Goal: Information Seeking & Learning: Check status

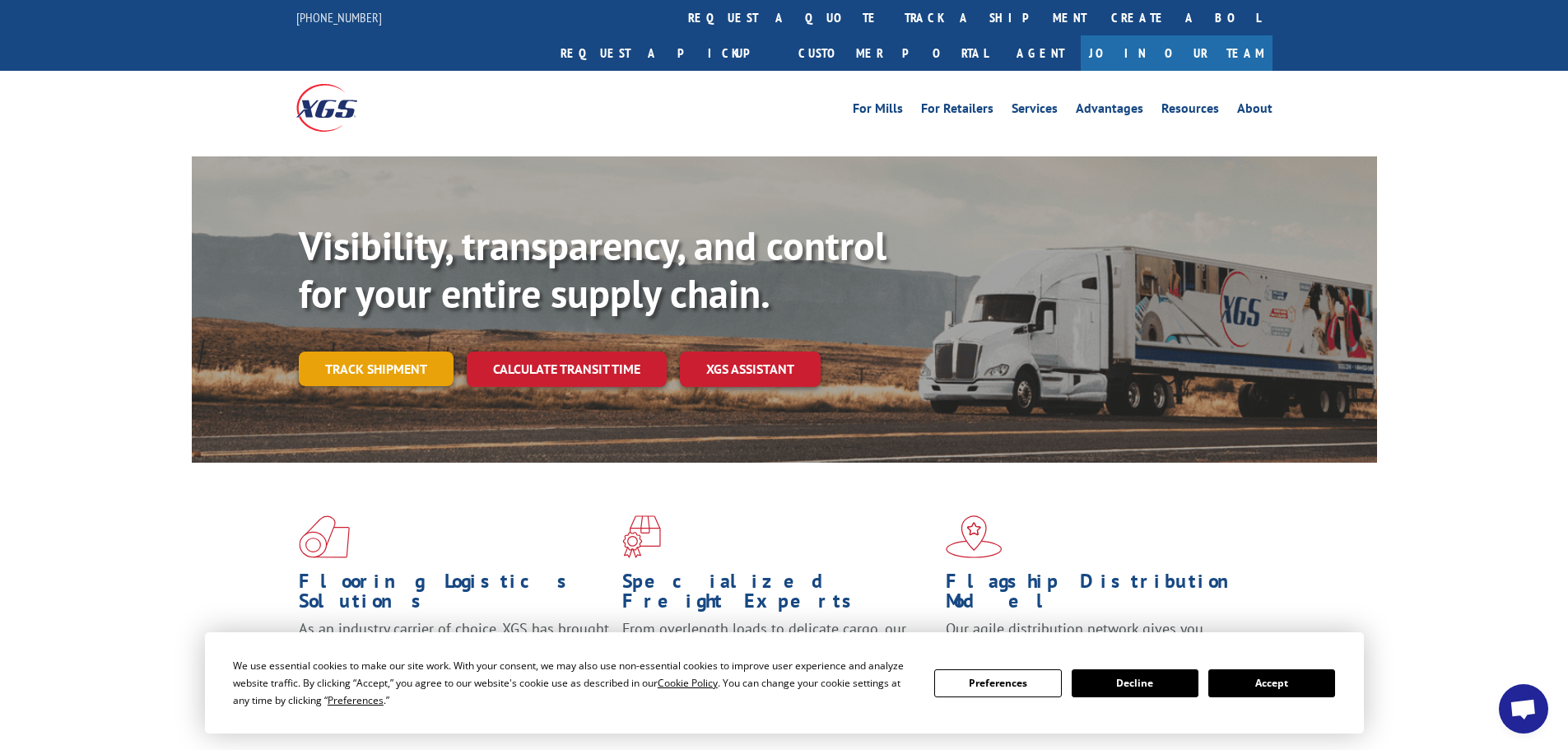
click at [434, 352] on link "Track shipment" at bounding box center [376, 368] width 155 height 34
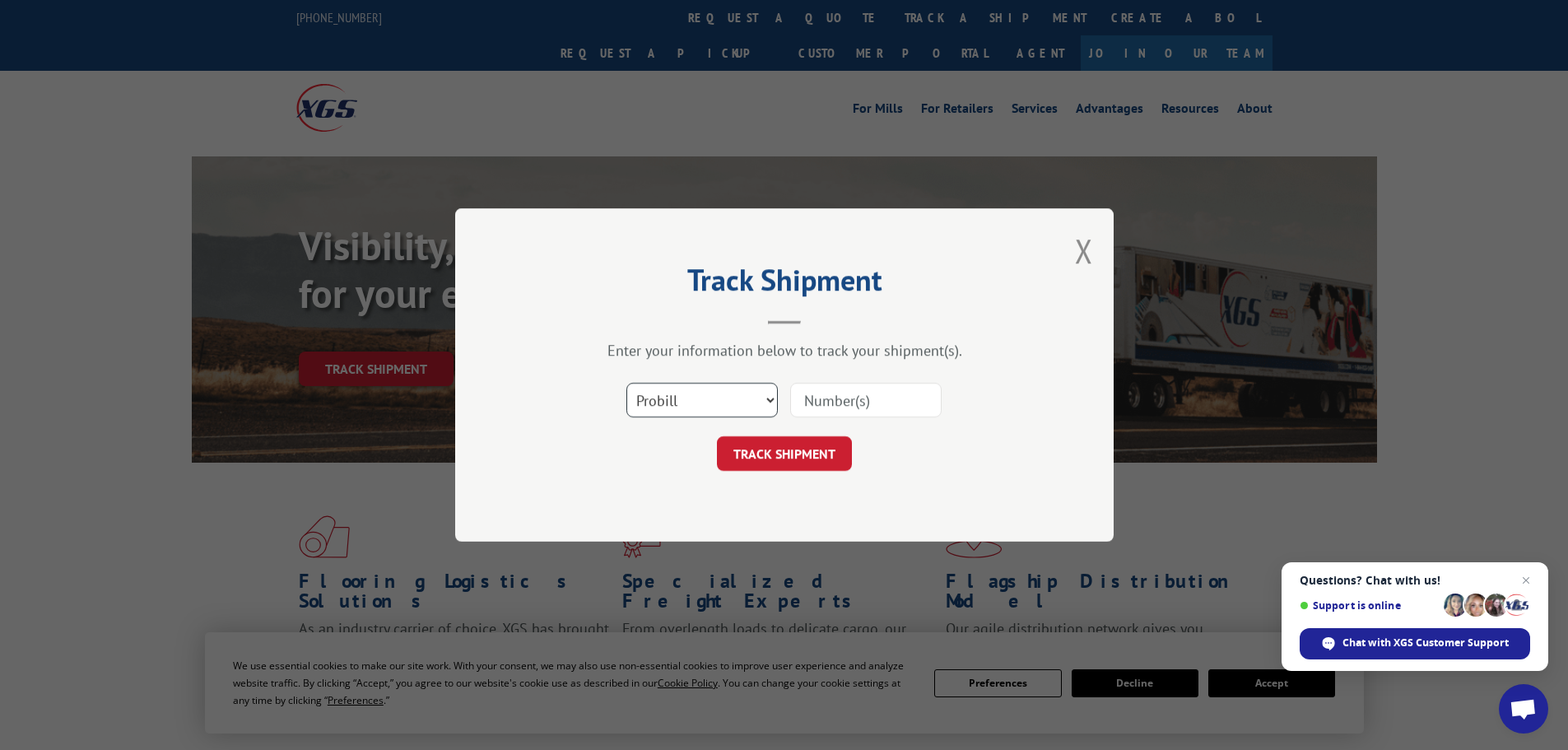
click at [717, 402] on select "Select category... Probill BOL PO" at bounding box center [702, 399] width 152 height 34
select select "po"
click at [626, 383] on select "Select category... Probill BOL PO" at bounding box center [702, 399] width 152 height 34
click at [809, 391] on input at bounding box center [866, 399] width 152 height 34
paste input "57544254"
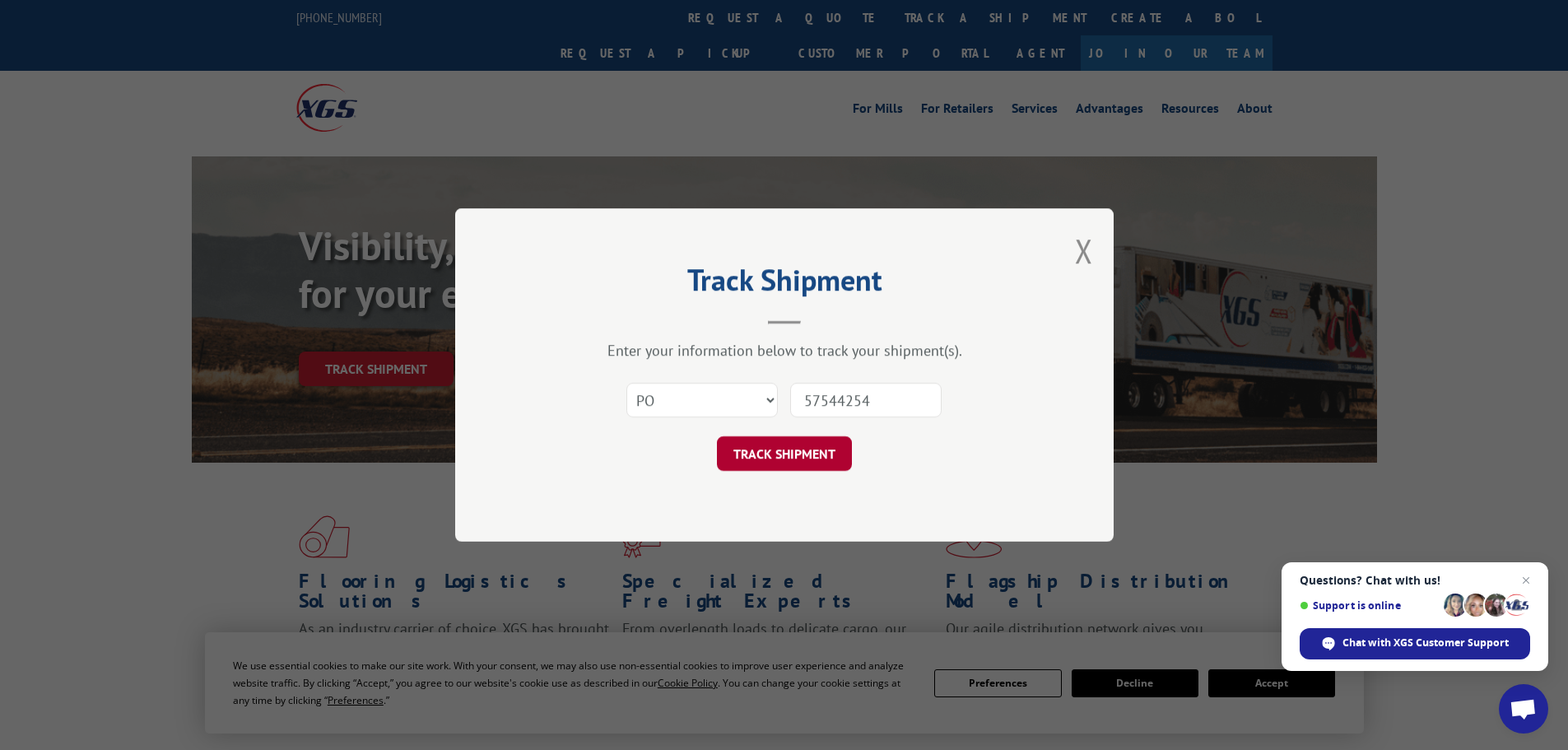
type input "57544254"
click at [804, 456] on button "TRACK SHIPMENT" at bounding box center [784, 453] width 135 height 34
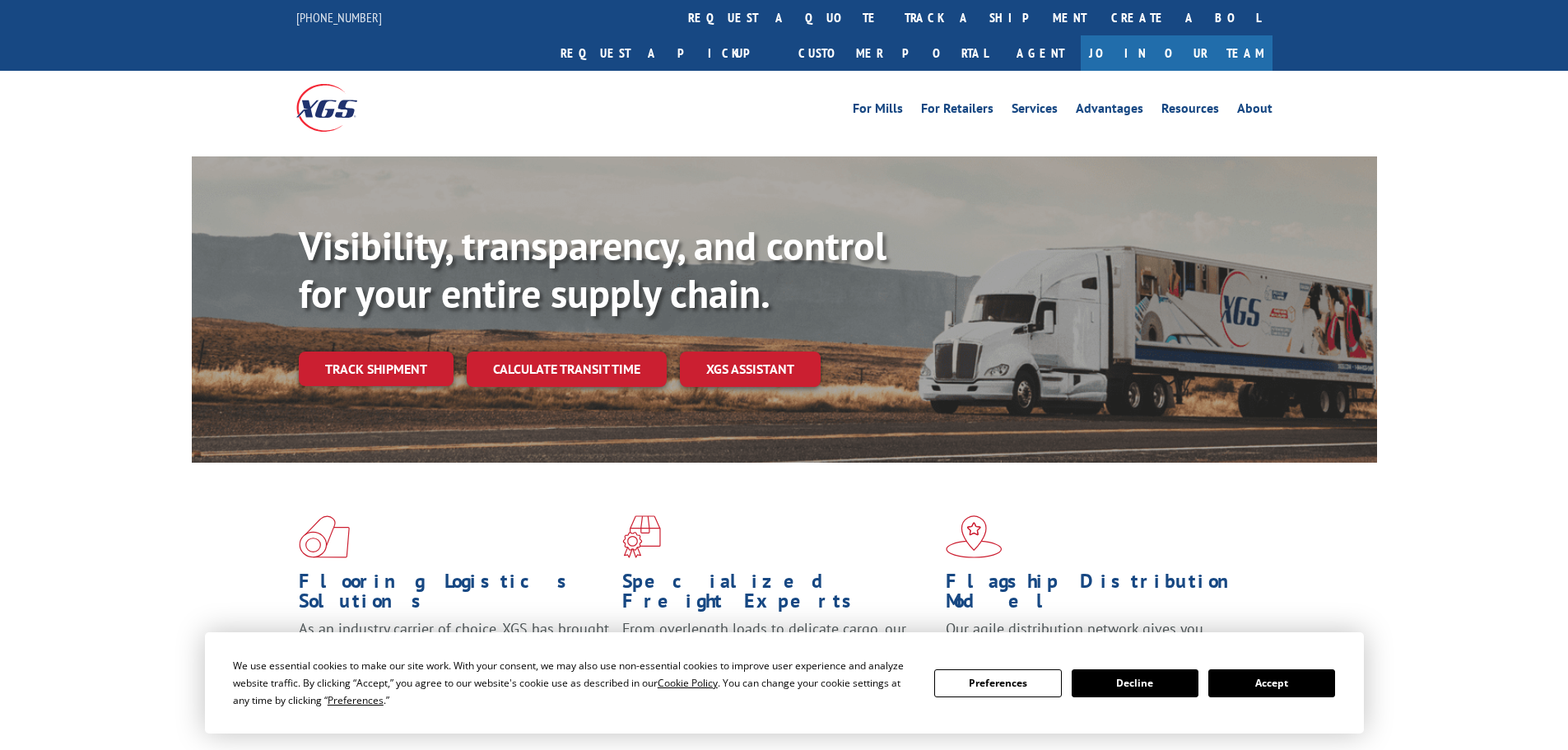
drag, startPoint x: 414, startPoint y: 330, endPoint x: 399, endPoint y: 301, distance: 32.6
click at [413, 352] on link "Track shipment" at bounding box center [376, 368] width 155 height 34
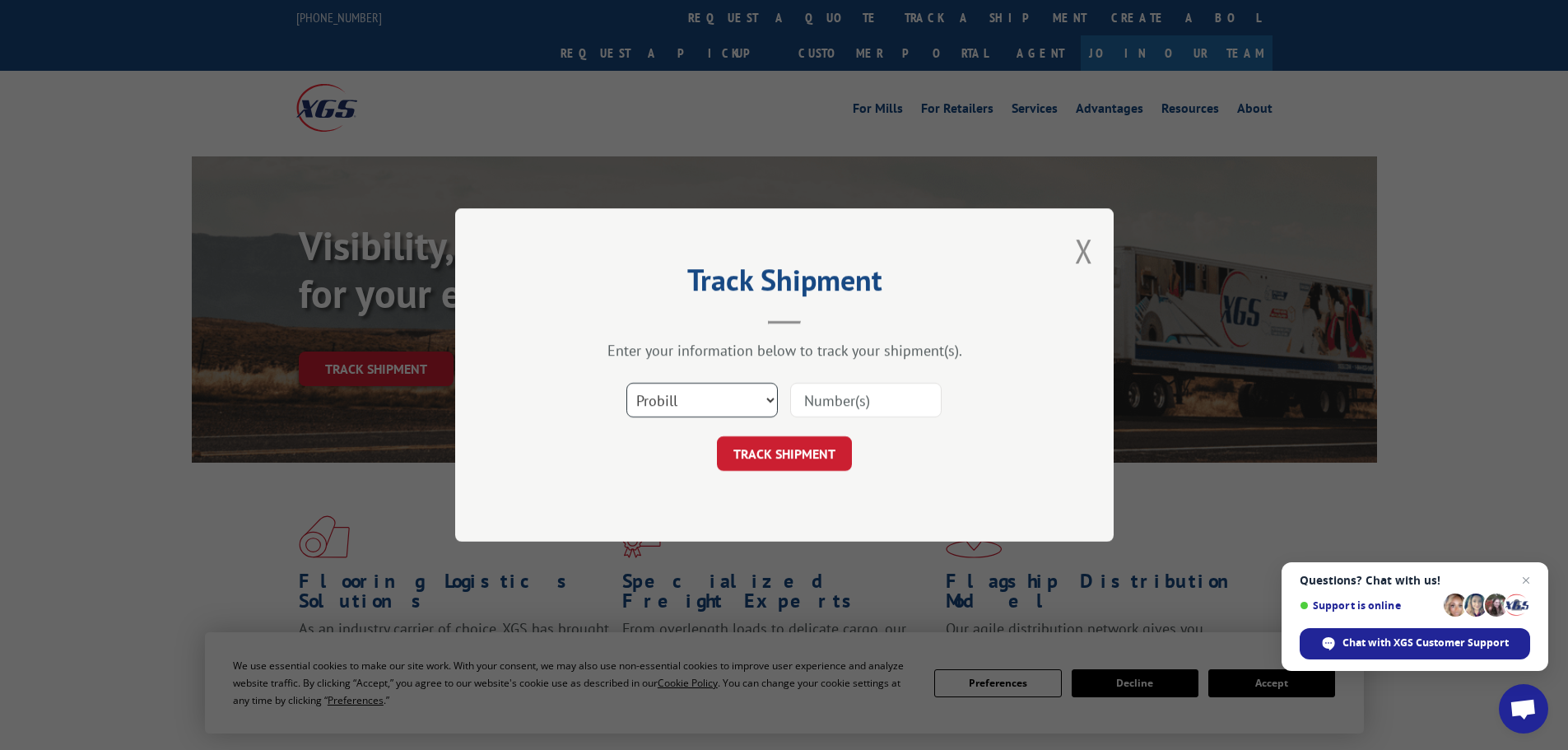
click at [672, 400] on select "Select category... Probill BOL PO" at bounding box center [702, 399] width 152 height 34
select select "po"
click at [626, 383] on select "Select category... Probill BOL PO" at bounding box center [702, 399] width 152 height 34
click at [811, 407] on input at bounding box center [866, 399] width 152 height 34
paste input "57544520"
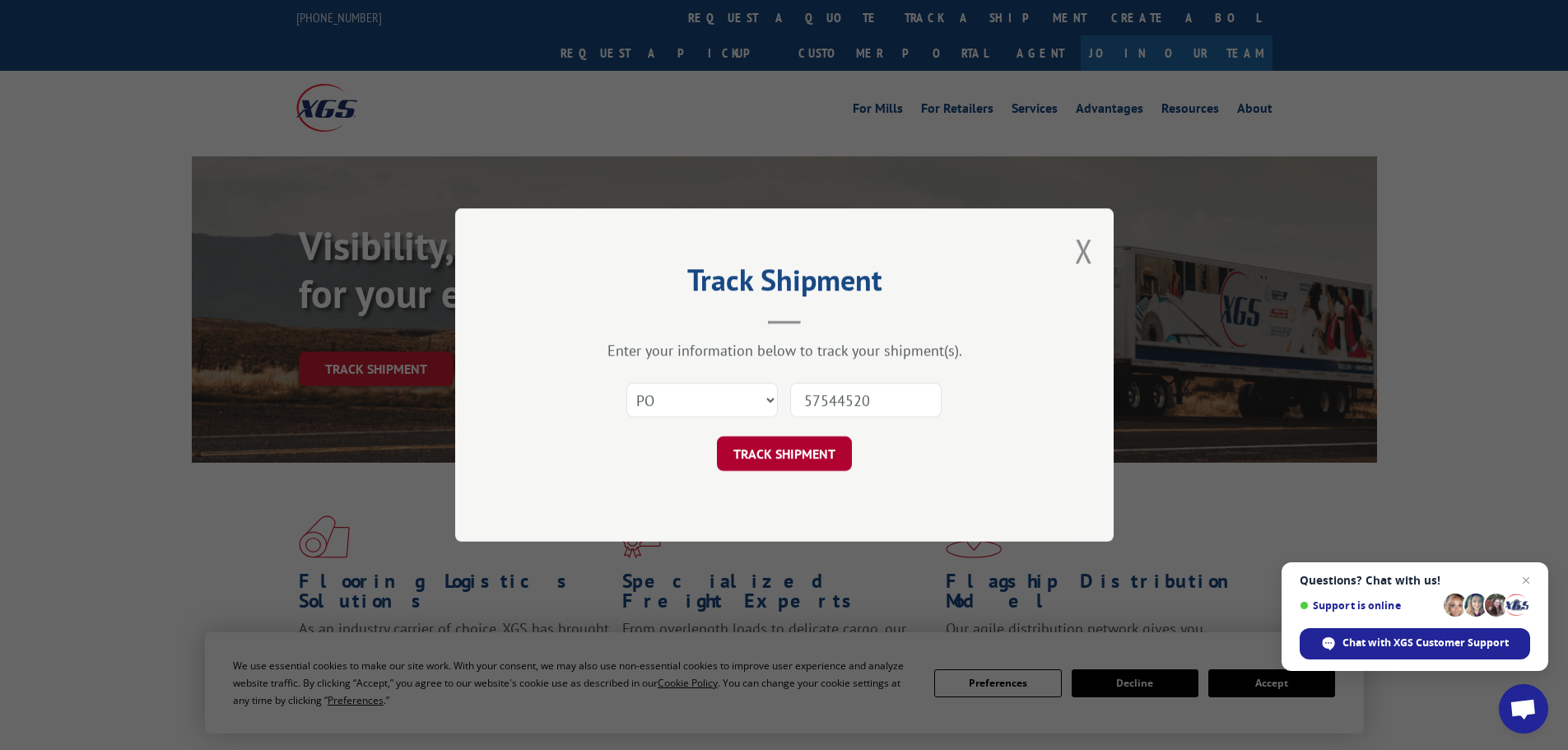
type input "57544520"
click at [779, 449] on button "TRACK SHIPMENT" at bounding box center [784, 453] width 135 height 34
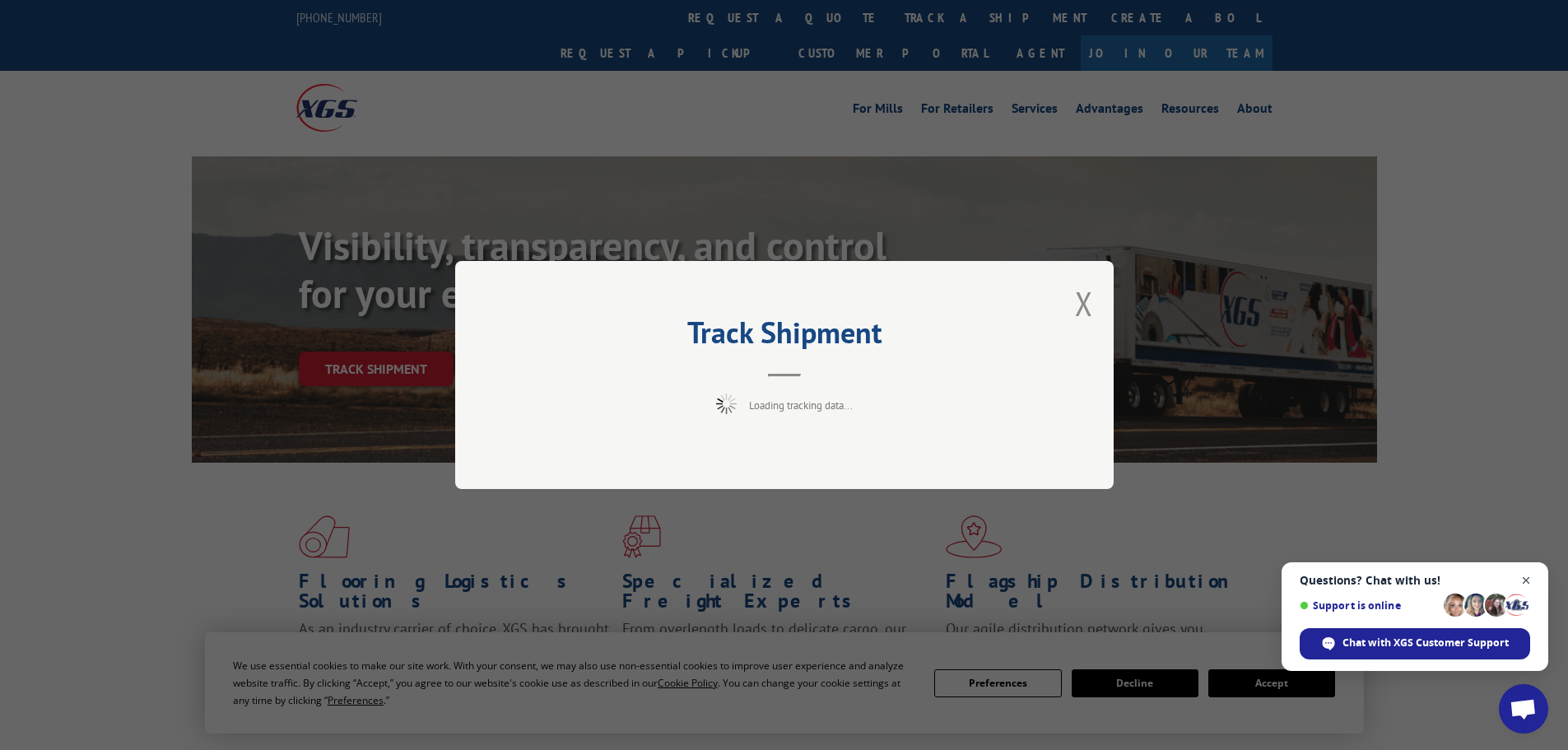
click at [1529, 578] on span "Close chat" at bounding box center [1526, 580] width 21 height 21
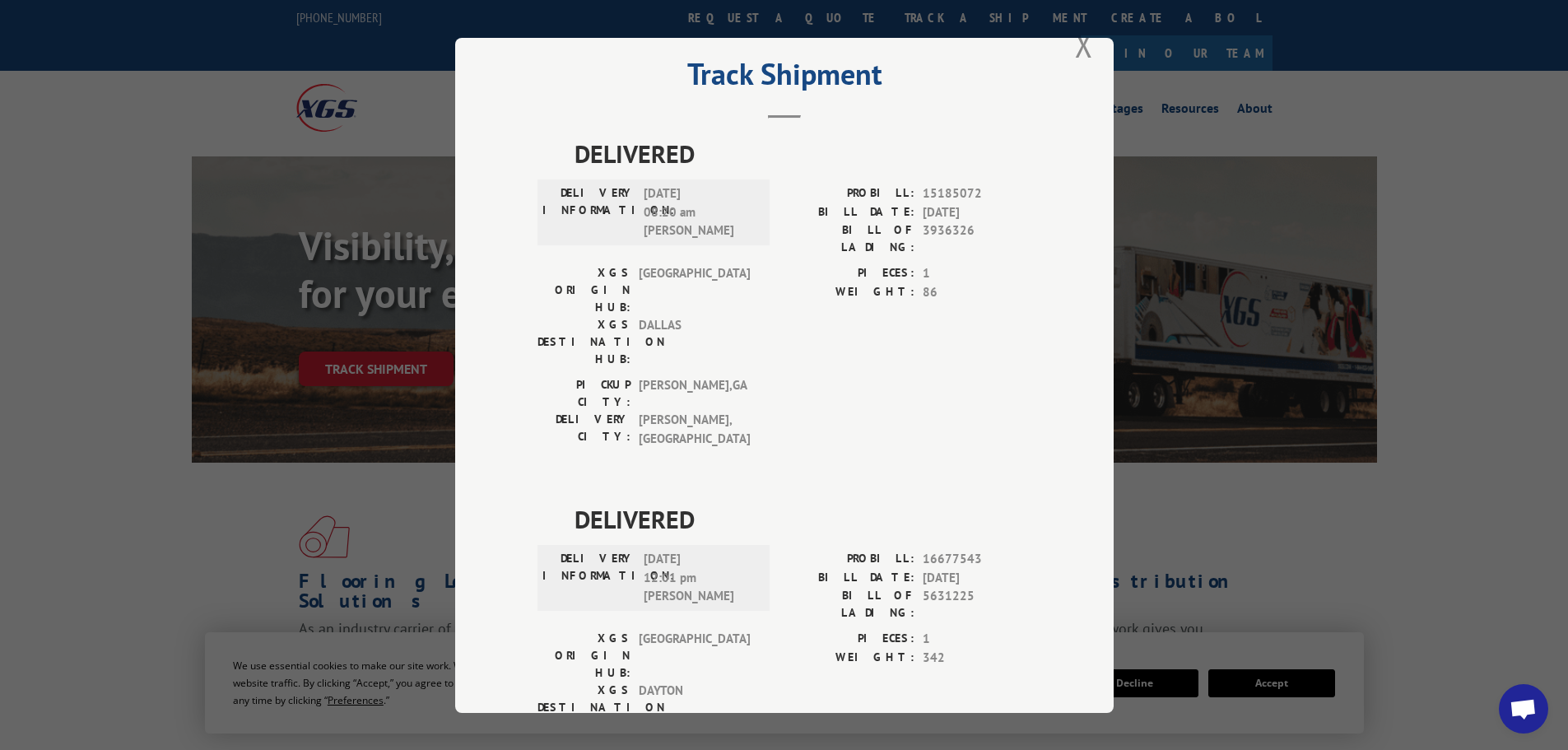
scroll to position [67, 0]
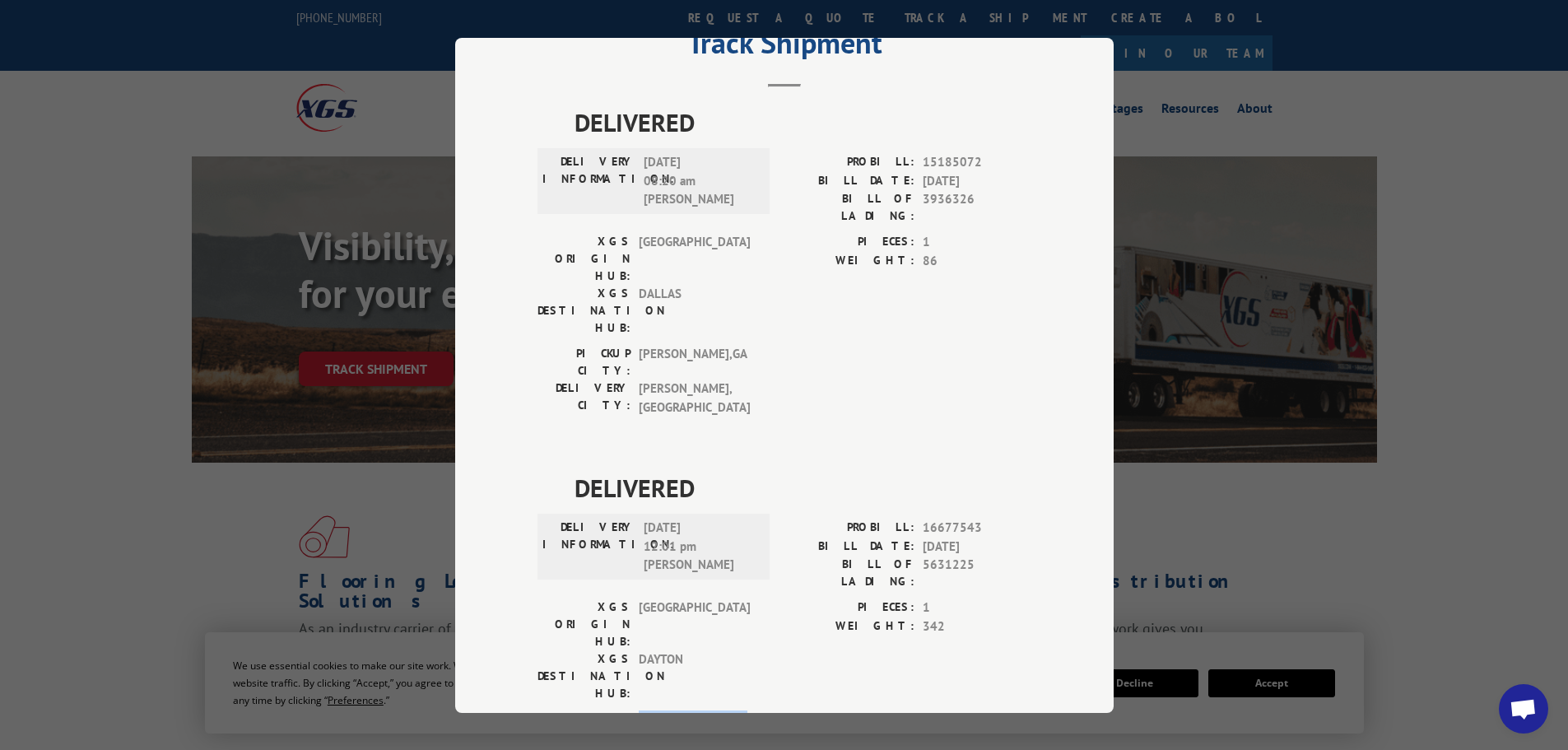
drag, startPoint x: 705, startPoint y: 557, endPoint x: 633, endPoint y: 564, distance: 72.3
click at [639, 710] on span "DALTON , GA" at bounding box center [694, 727] width 111 height 34
copy span "DALTON , GA"
click at [762, 598] on div "XGS ORIGIN HUB: TUNNEL HILL XGS DESTINATION HUB: DAYTON PIECES: 1 WEIGHT: 342" at bounding box center [784, 655] width 494 height 112
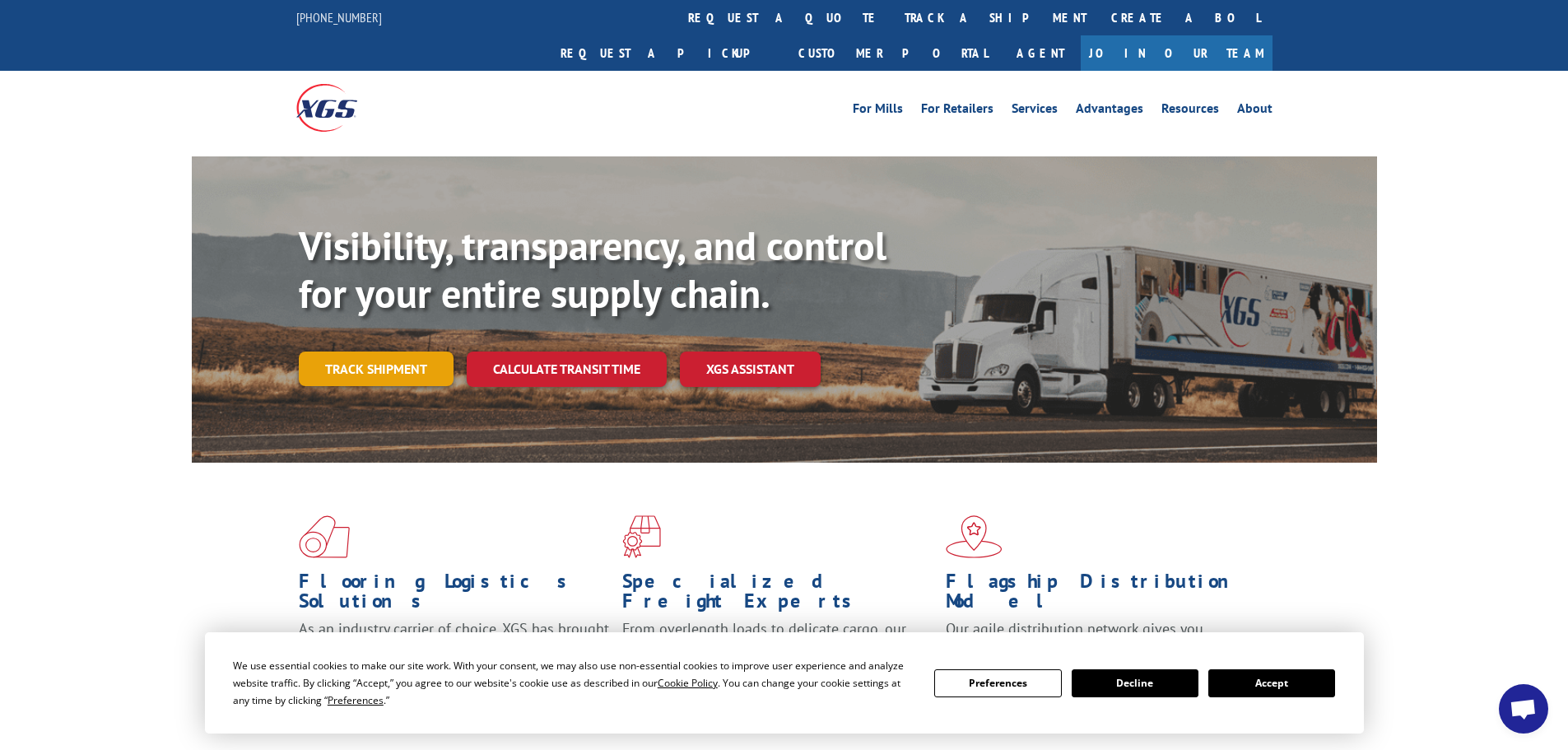
click at [340, 352] on link "Track shipment" at bounding box center [376, 368] width 155 height 34
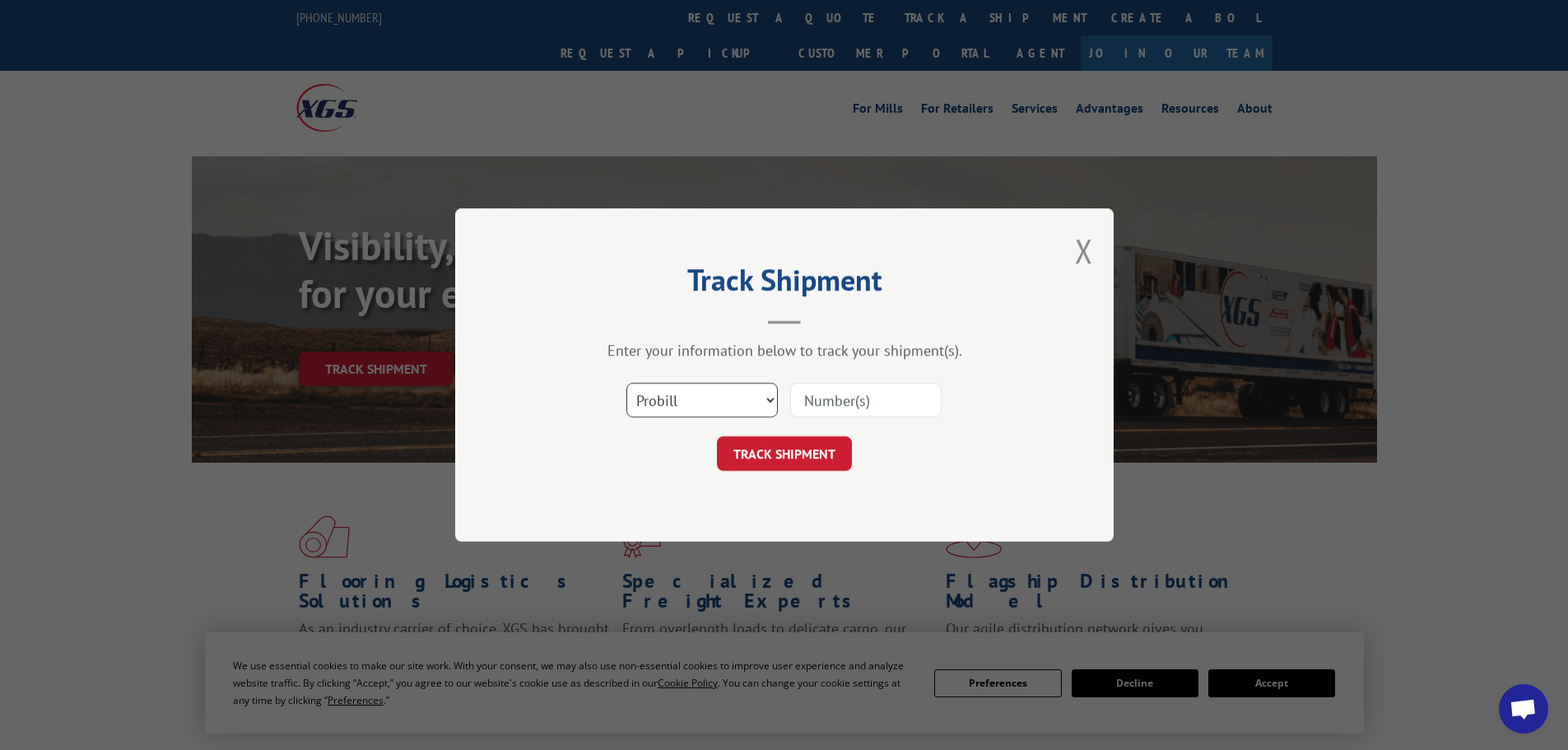
click at [673, 408] on select "Select category... Probill BOL PO" at bounding box center [702, 399] width 152 height 34
select select "po"
click at [626, 383] on select "Select category... Probill BOL PO" at bounding box center [702, 399] width 152 height 34
paste input "57544520"
type input "57544520"
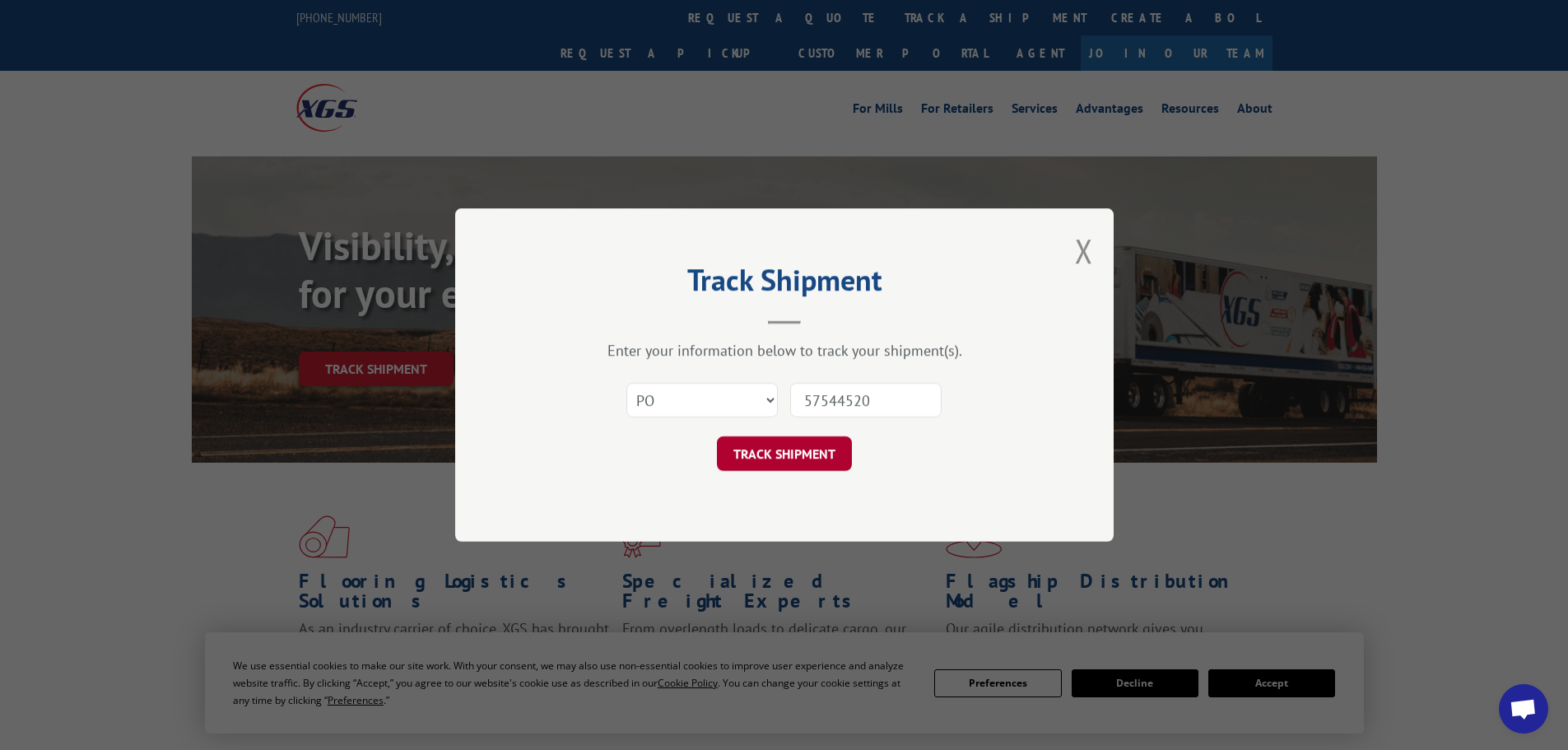
click at [816, 448] on button "TRACK SHIPMENT" at bounding box center [784, 453] width 135 height 34
